Goal: Information Seeking & Learning: Check status

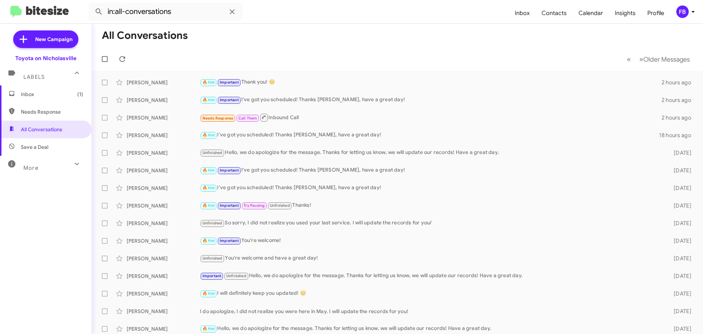
click at [38, 91] on span "Inbox (1)" at bounding box center [52, 93] width 62 height 7
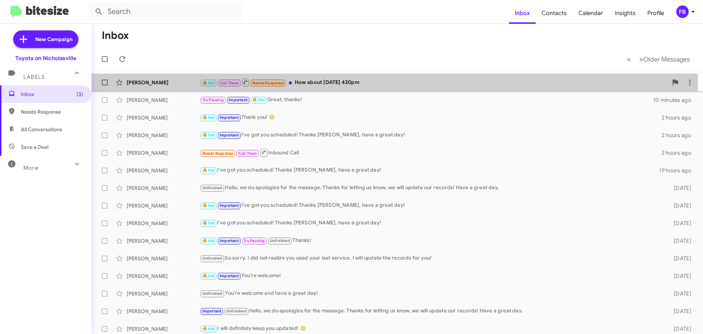
click at [370, 80] on div "🔥 Hot Call Them Needs Response How about [DATE] 430pm" at bounding box center [434, 82] width 468 height 9
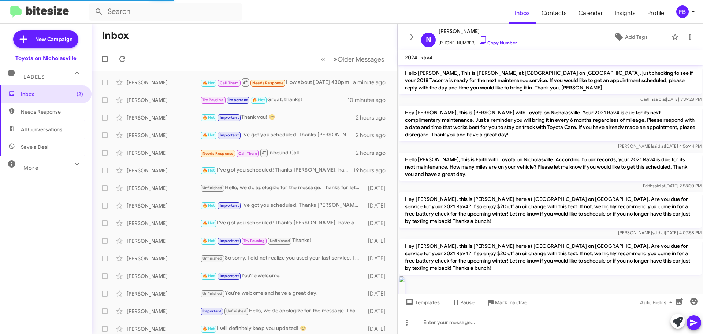
scroll to position [684, 0]
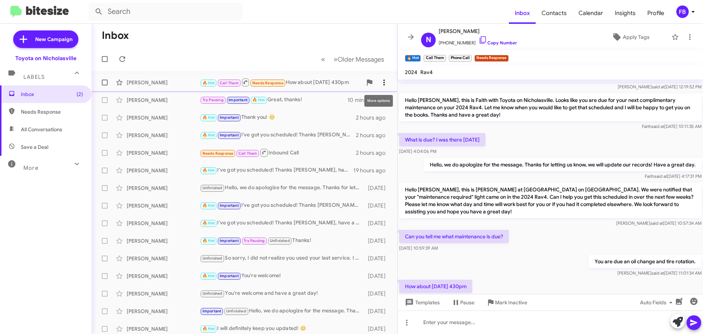
click at [381, 80] on icon at bounding box center [384, 82] width 9 height 9
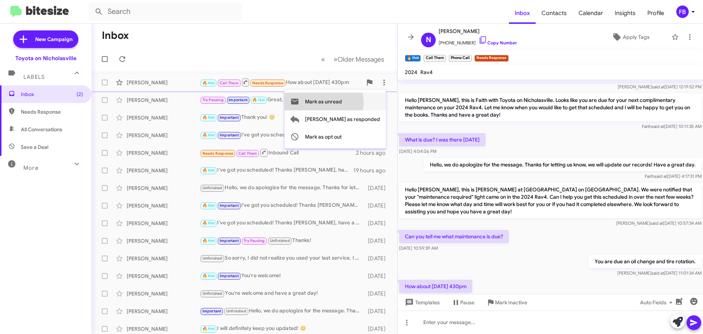
click at [342, 103] on span "Mark as unread" at bounding box center [323, 102] width 37 height 18
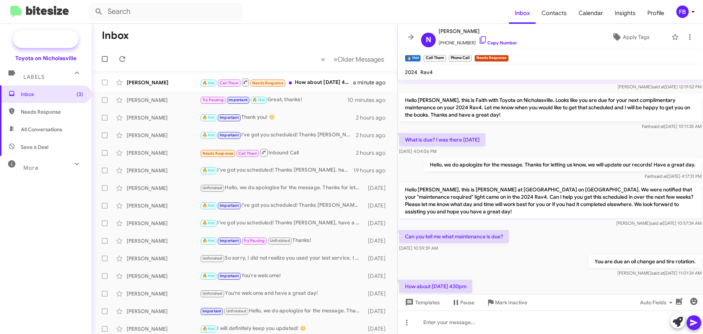
click at [58, 45] on span "New Campaign" at bounding box center [45, 39] width 65 height 18
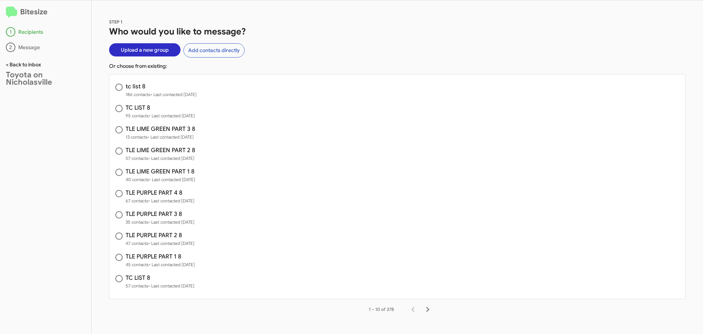
click at [32, 67] on link "< Back to inbox" at bounding box center [23, 64] width 35 height 7
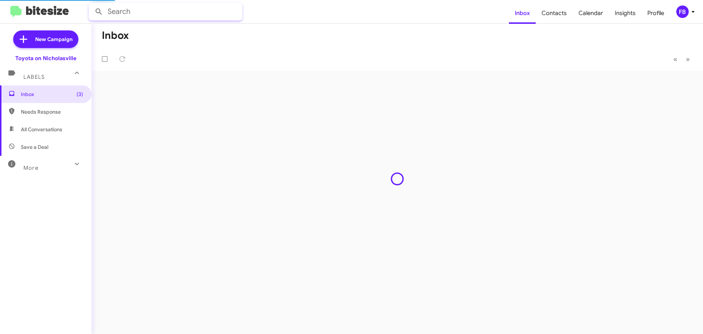
click at [143, 11] on input "text" at bounding box center [166, 12] width 154 height 18
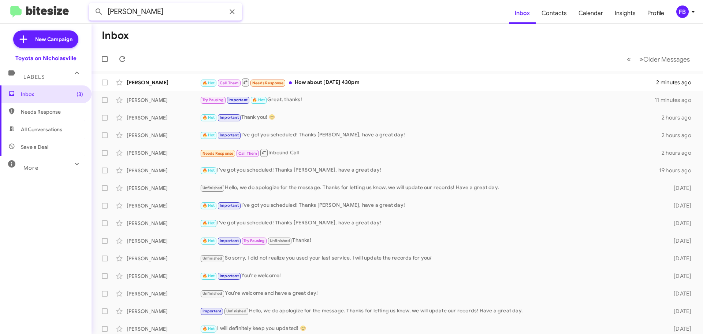
type input "[PERSON_NAME]"
click at [92, 4] on button at bounding box center [99, 11] width 15 height 15
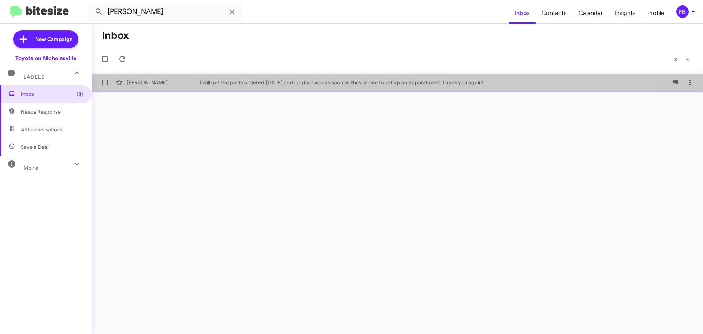
click at [355, 89] on div "[PERSON_NAME] I will get the parts ordered [DATE] and contact you as soon as th…" at bounding box center [397, 82] width 600 height 15
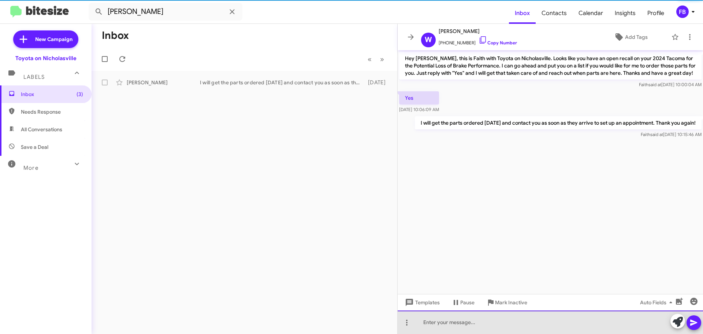
click at [449, 323] on div at bounding box center [551, 321] width 306 height 23
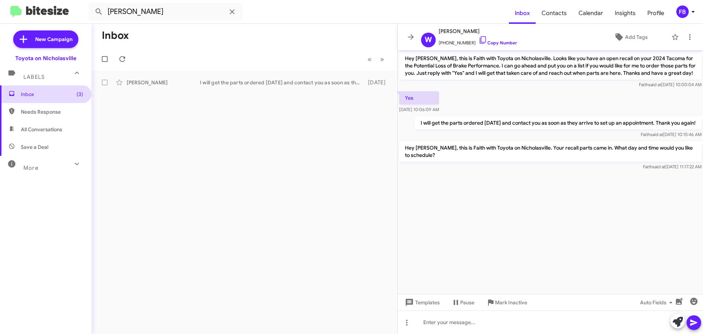
click at [22, 96] on span "Inbox (3)" at bounding box center [52, 93] width 62 height 7
